Goal: Information Seeking & Learning: Find specific fact

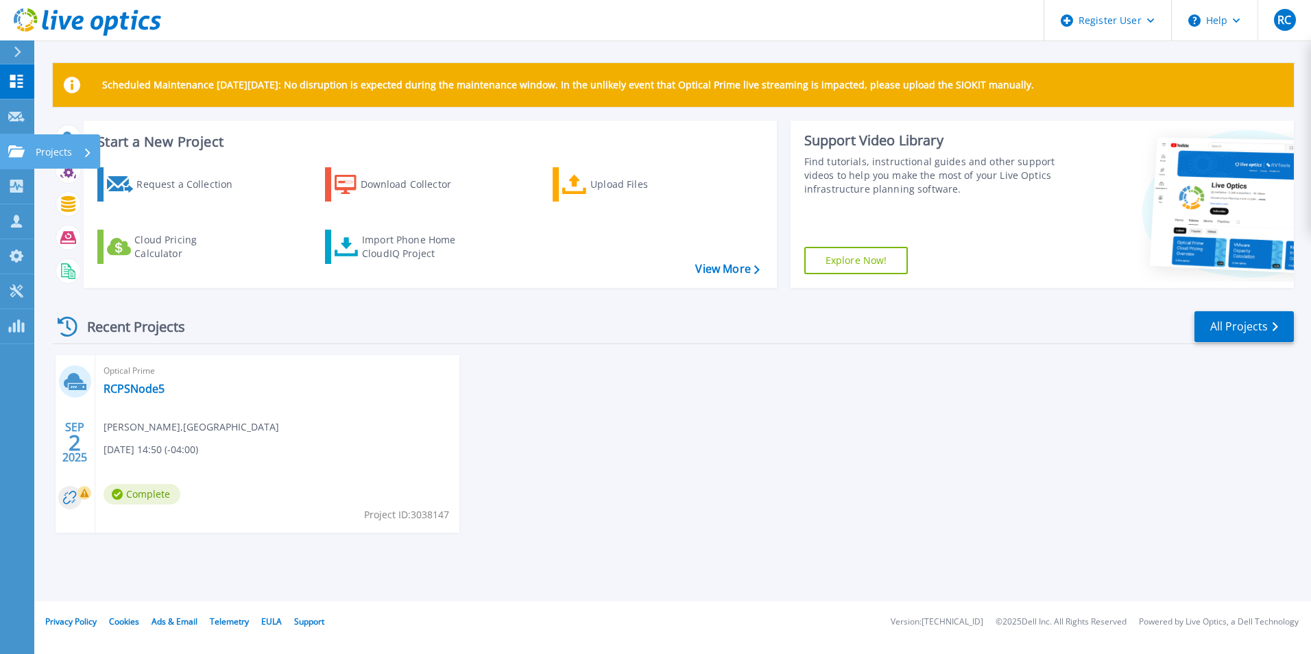
click at [12, 151] on icon at bounding box center [16, 151] width 16 height 12
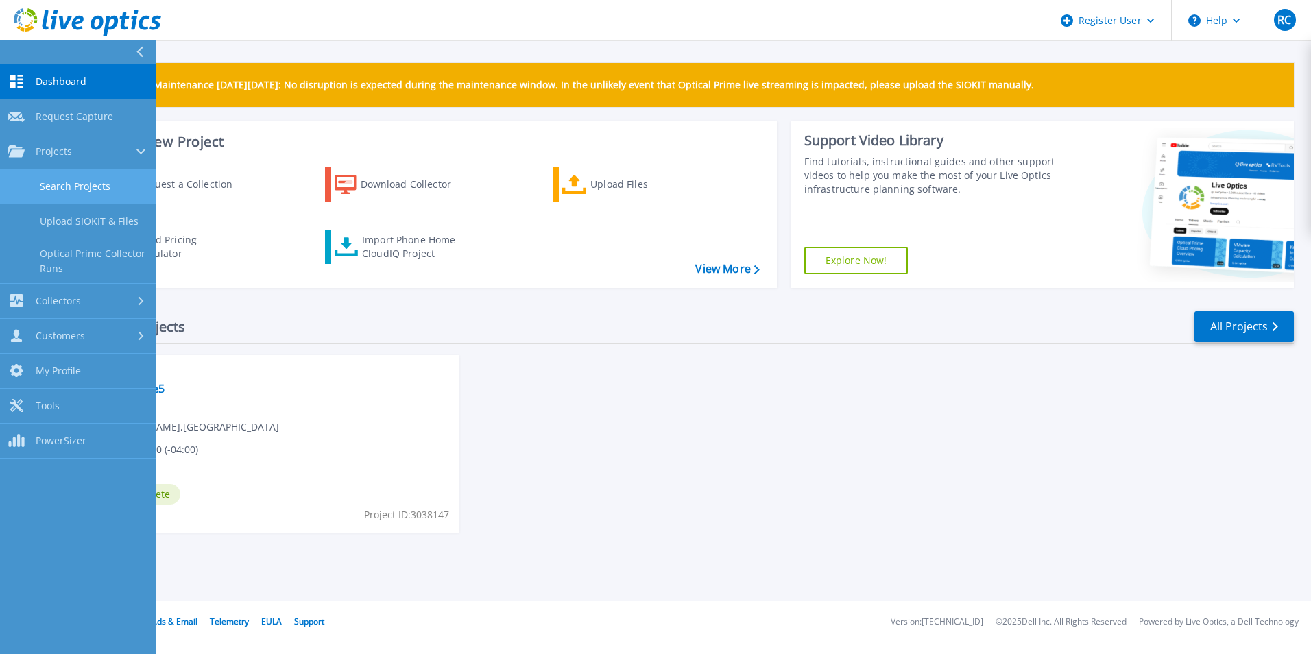
click at [112, 176] on link "Search Projects" at bounding box center [78, 186] width 156 height 35
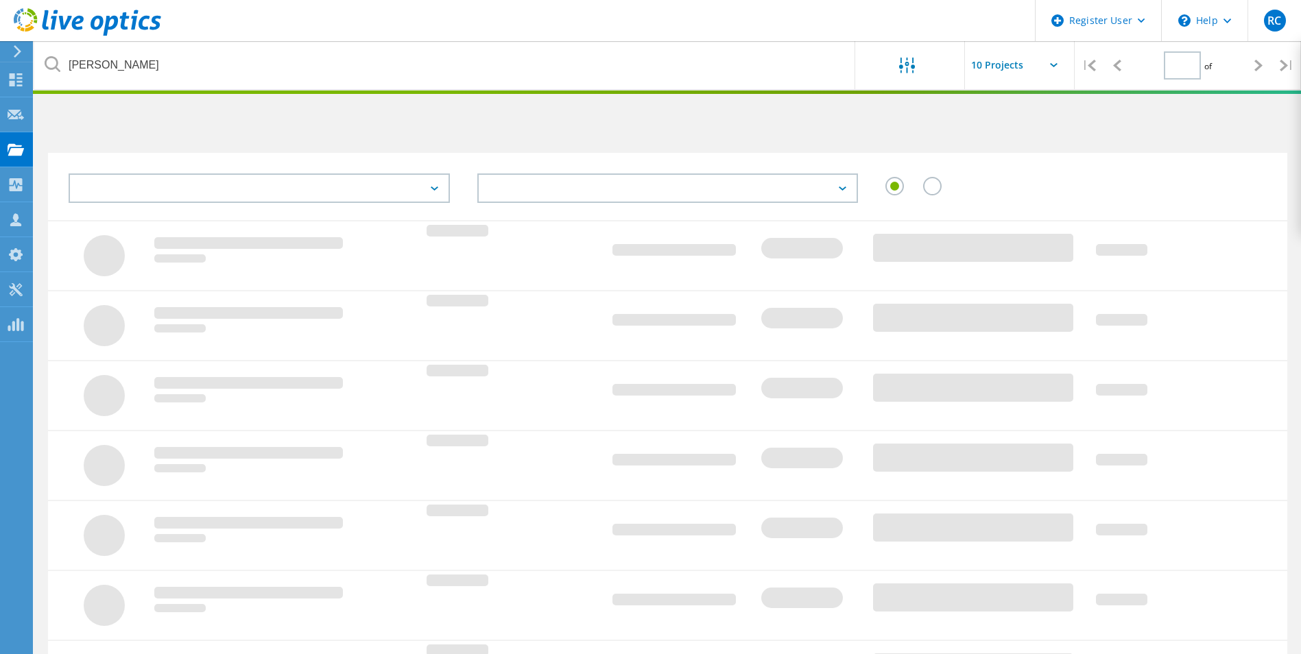
type input "1"
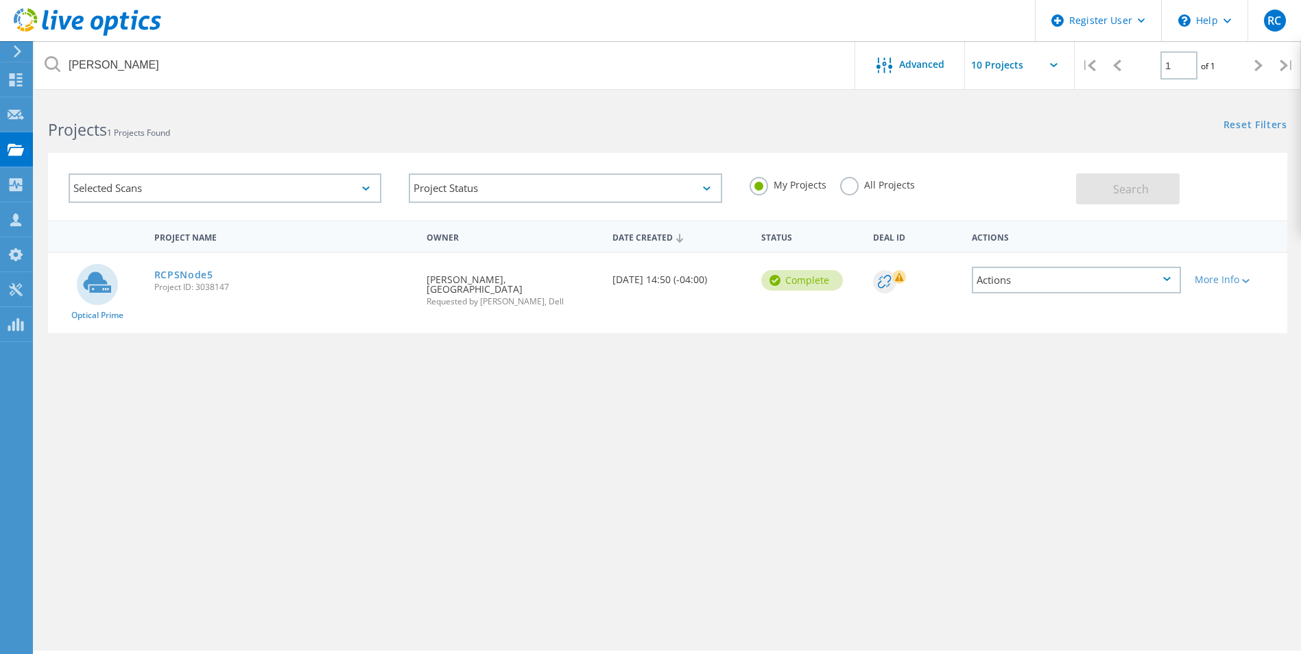
click at [854, 187] on label "All Projects" at bounding box center [877, 183] width 75 height 13
click at [0, 0] on input "All Projects" at bounding box center [0, 0] width 0 height 0
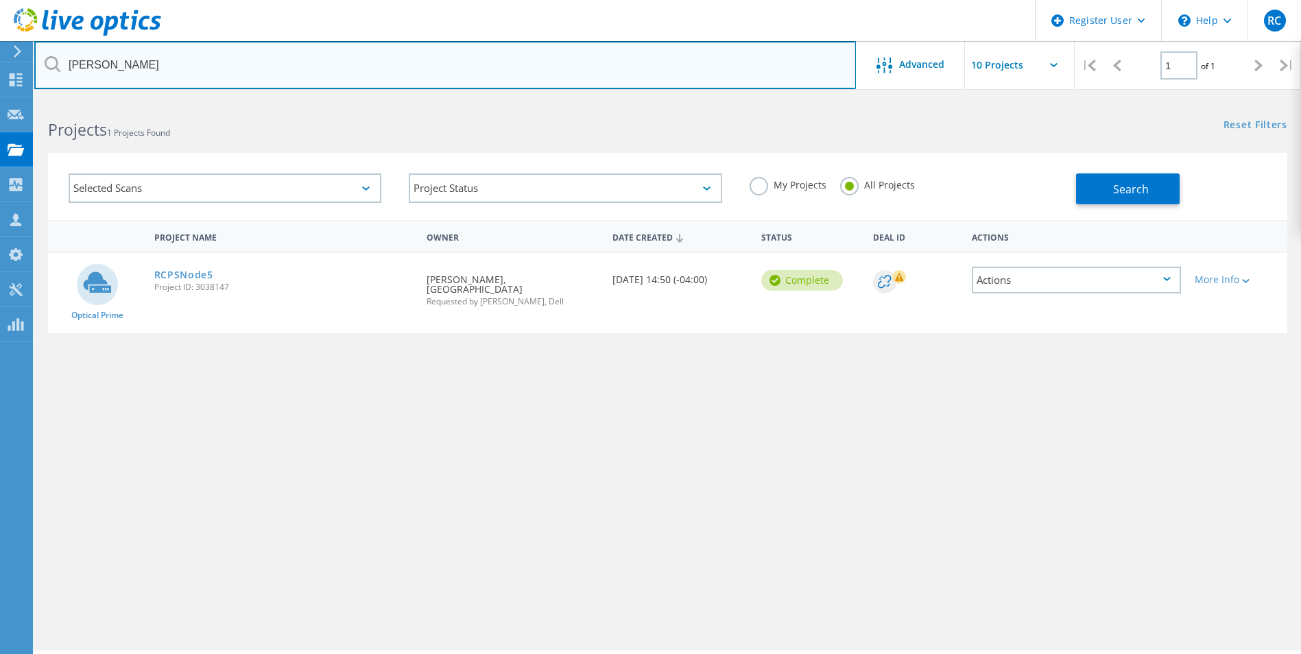
drag, startPoint x: 308, startPoint y: 200, endPoint x: 246, endPoint y: 60, distance: 152.9
click at [246, 60] on input "[PERSON_NAME]" at bounding box center [445, 65] width 822 height 48
type input "b"
paste input "[EMAIL_ADDRESS][DOMAIN_NAME]"
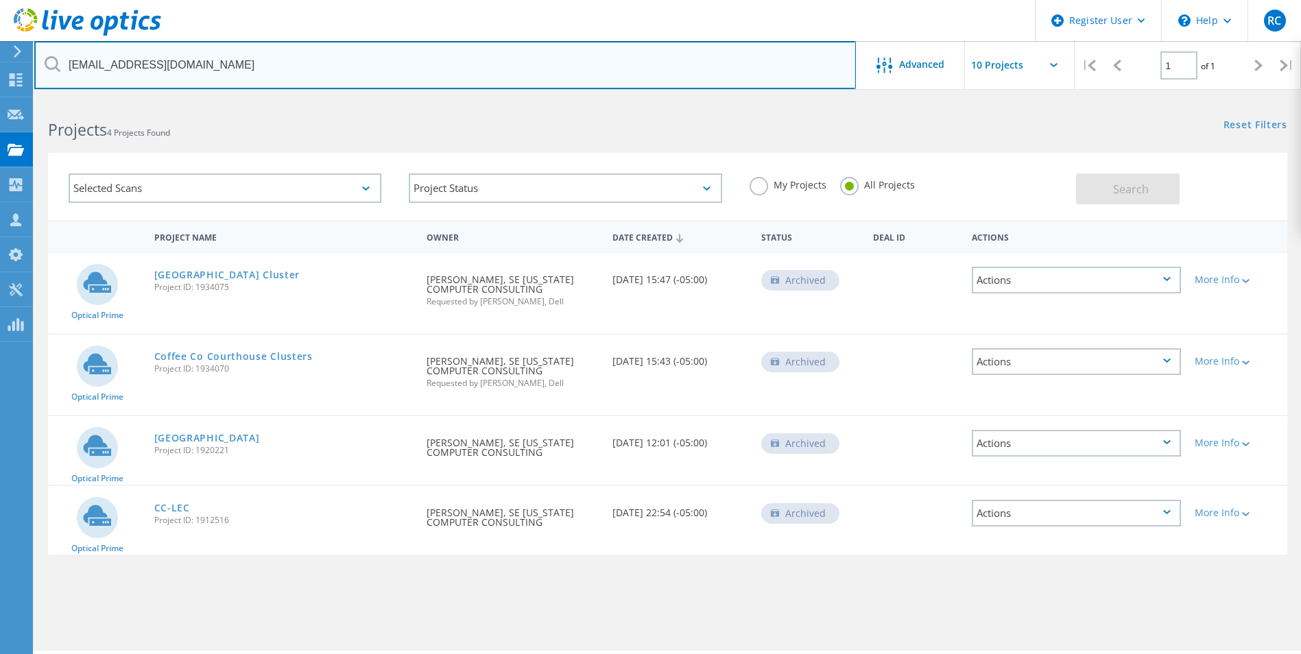
drag, startPoint x: 214, startPoint y: 52, endPoint x: 52, endPoint y: 67, distance: 162.5
click at [52, 67] on div "[EMAIL_ADDRESS][DOMAIN_NAME]" at bounding box center [444, 65] width 821 height 48
paste input "coffeecountygov"
type input "[EMAIL_ADDRESS][DOMAIN_NAME]"
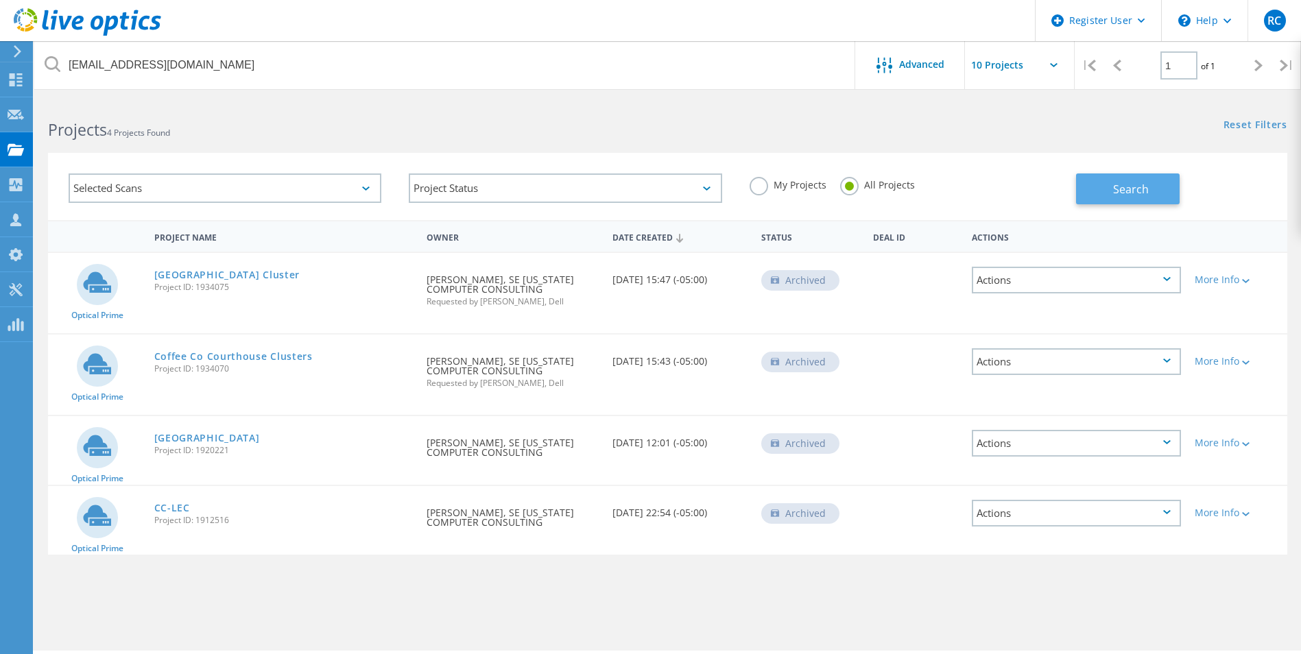
click at [1099, 195] on button "Search" at bounding box center [1128, 189] width 104 height 31
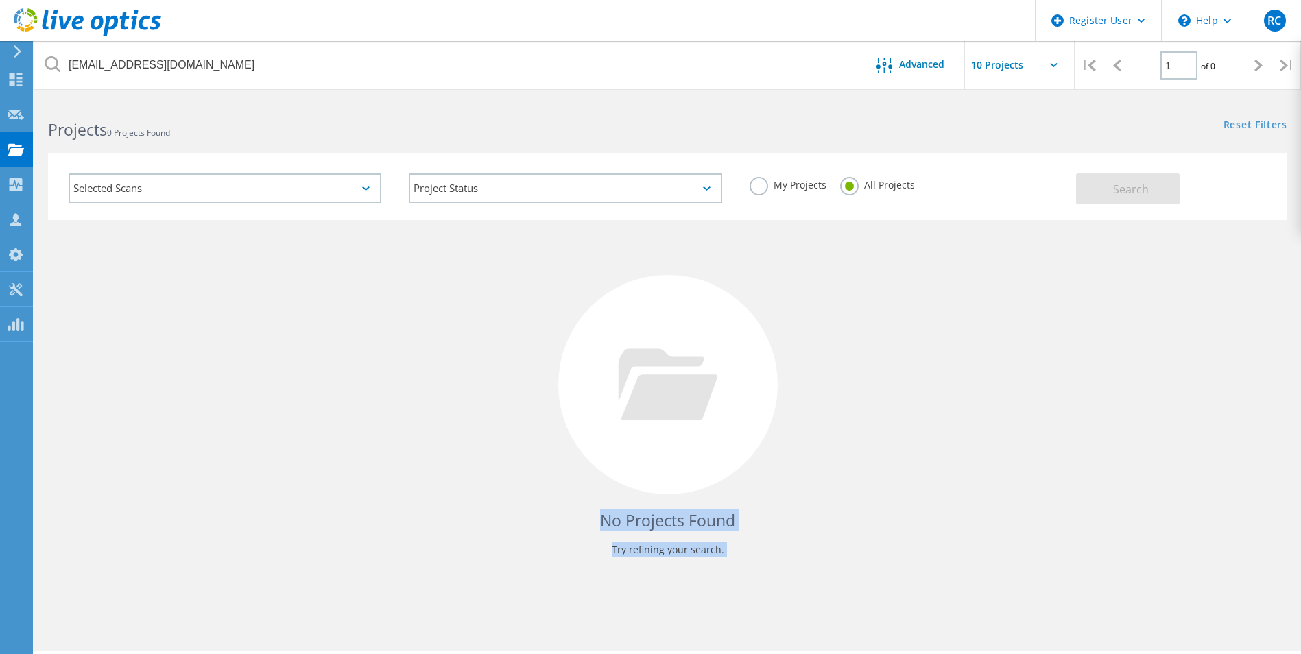
drag, startPoint x: 263, startPoint y: 721, endPoint x: 128, endPoint y: 950, distance: 265.3
click at [128, 654] on html "Register User \n Help Explore Helpful Articles Contact Support RC Dell User Ril…" at bounding box center [650, 346] width 1301 height 692
